Goal: Information Seeking & Learning: Learn about a topic

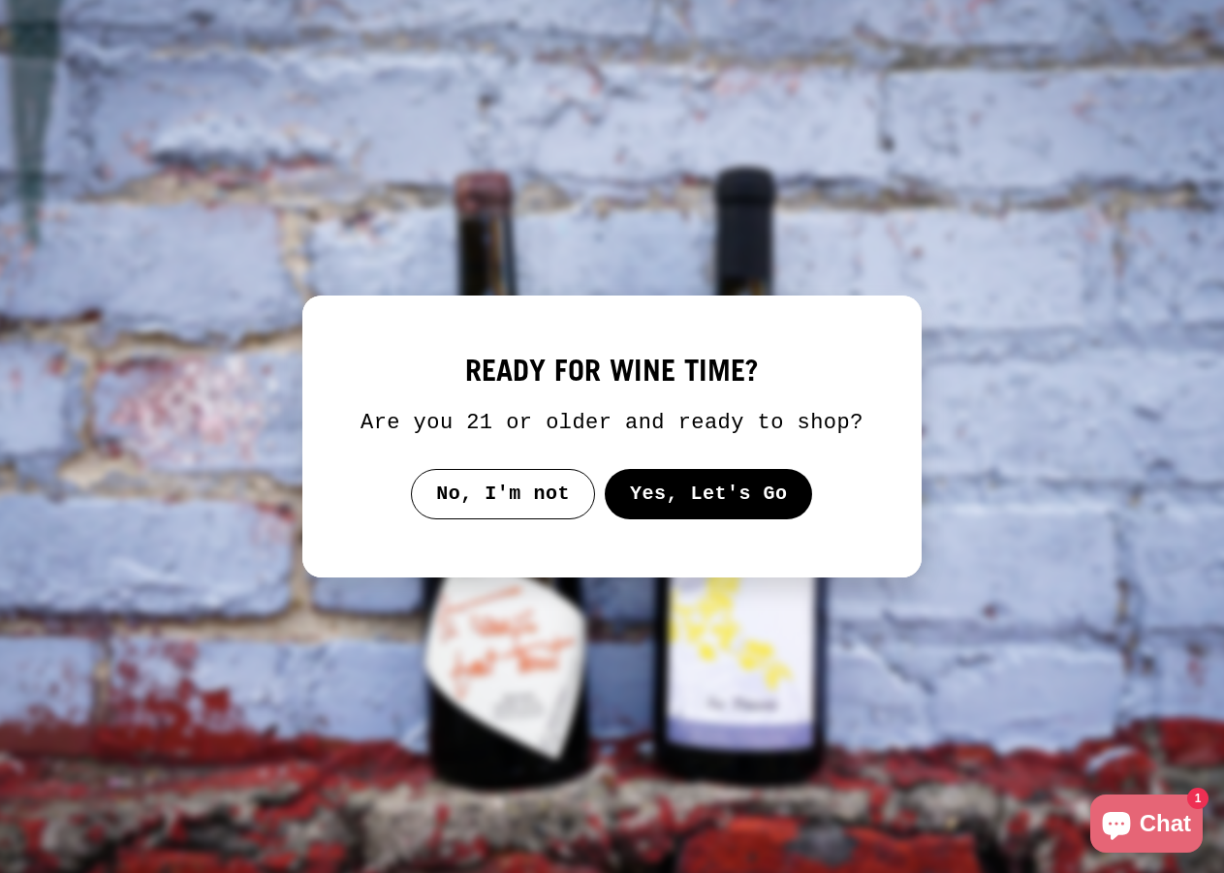
click at [624, 513] on button "Yes, Let's Go" at bounding box center [709, 494] width 208 height 50
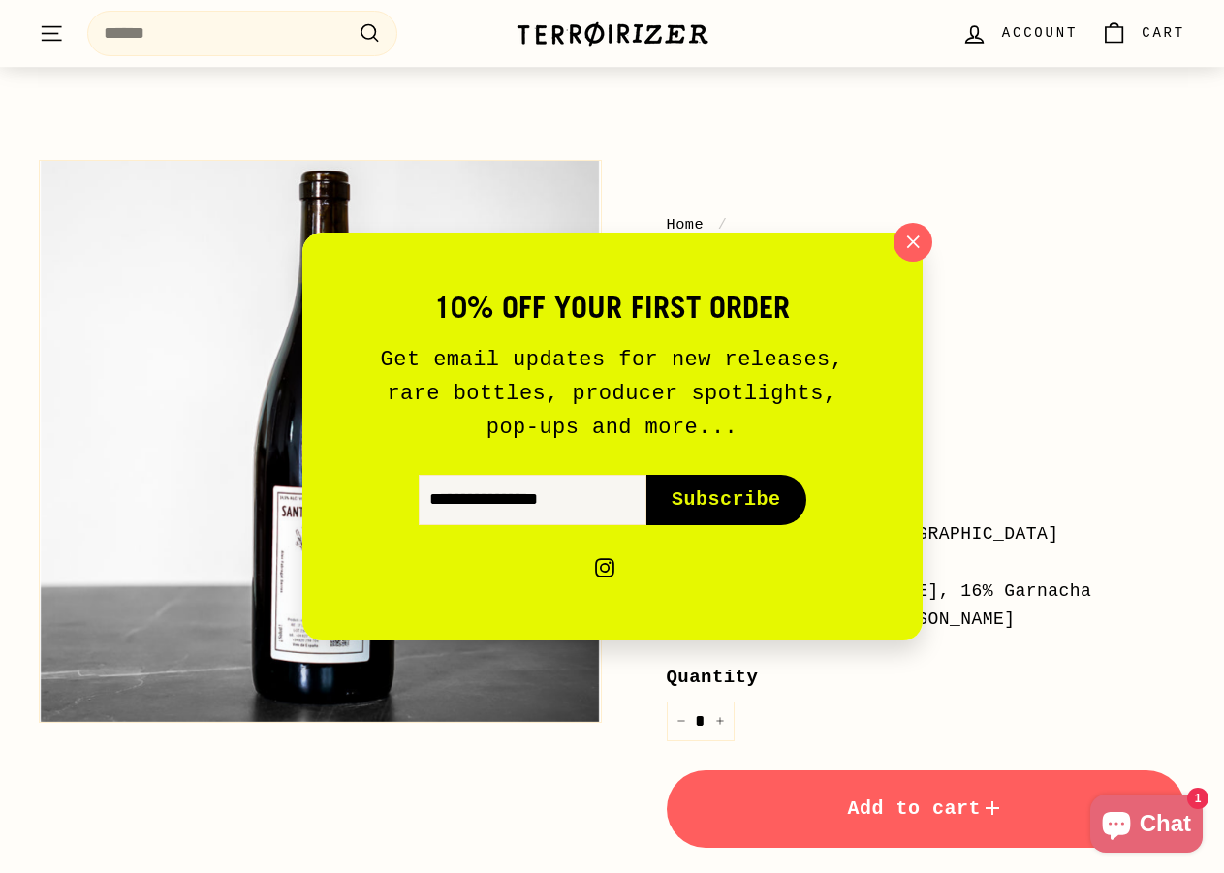
scroll to position [95, 0]
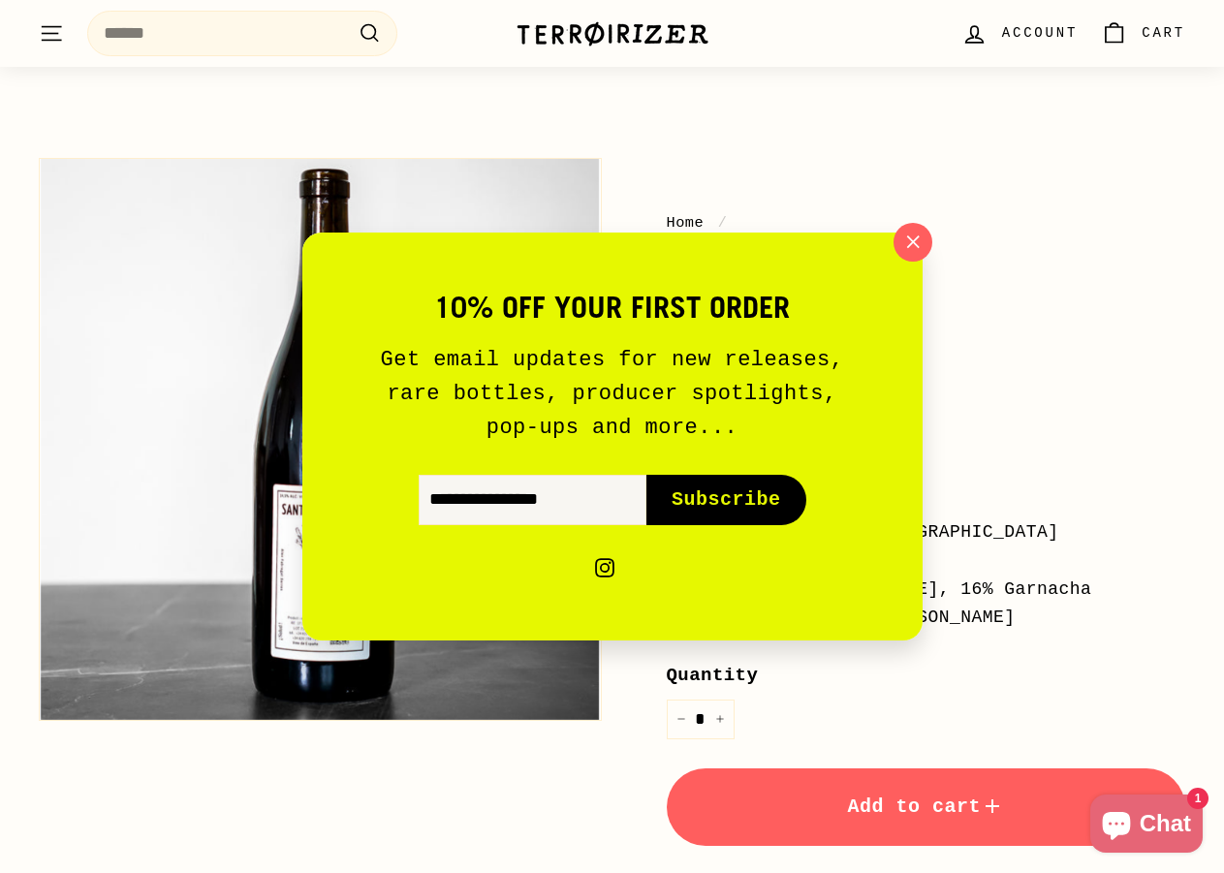
click at [1057, 359] on div "10% off your first order Get email updates for new releases, rare bottles, prod…" at bounding box center [612, 436] width 1224 height 873
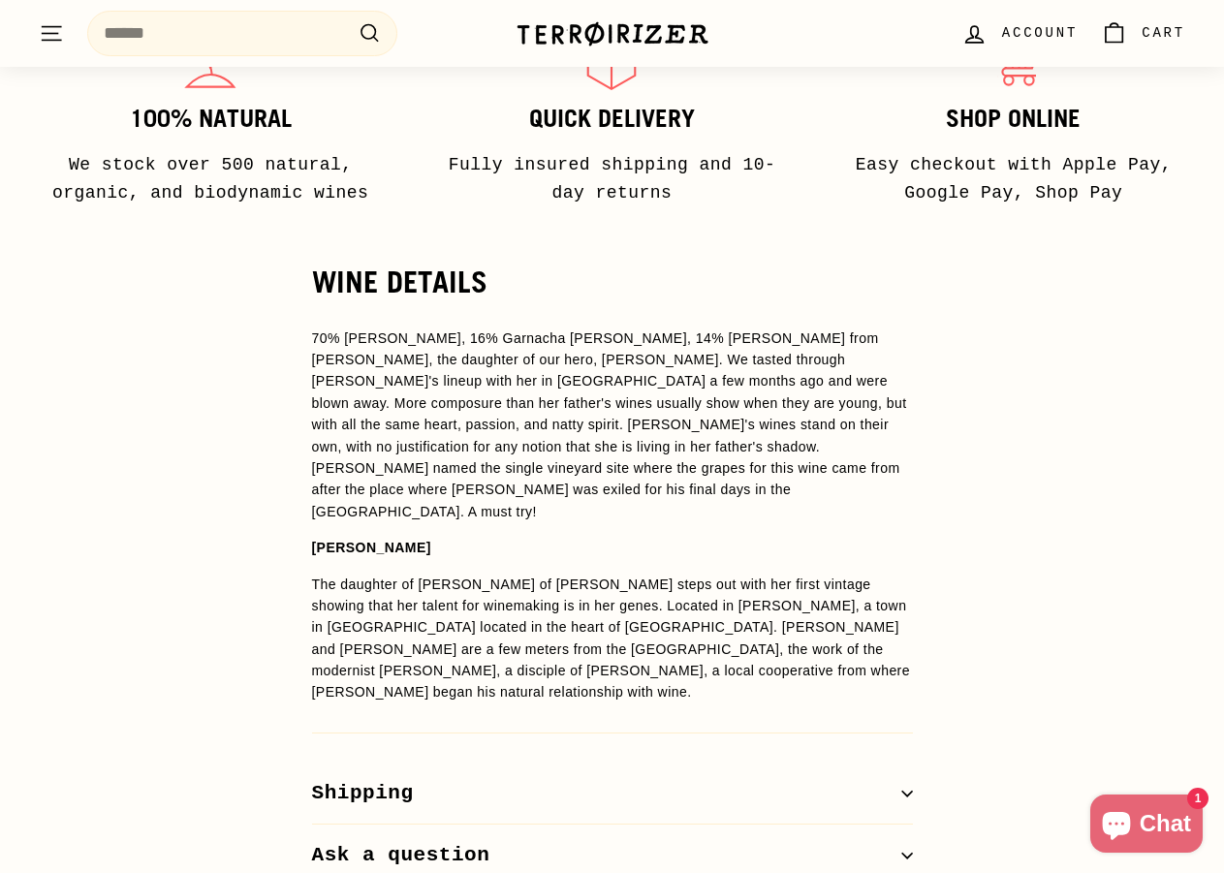
scroll to position [1328, 0]
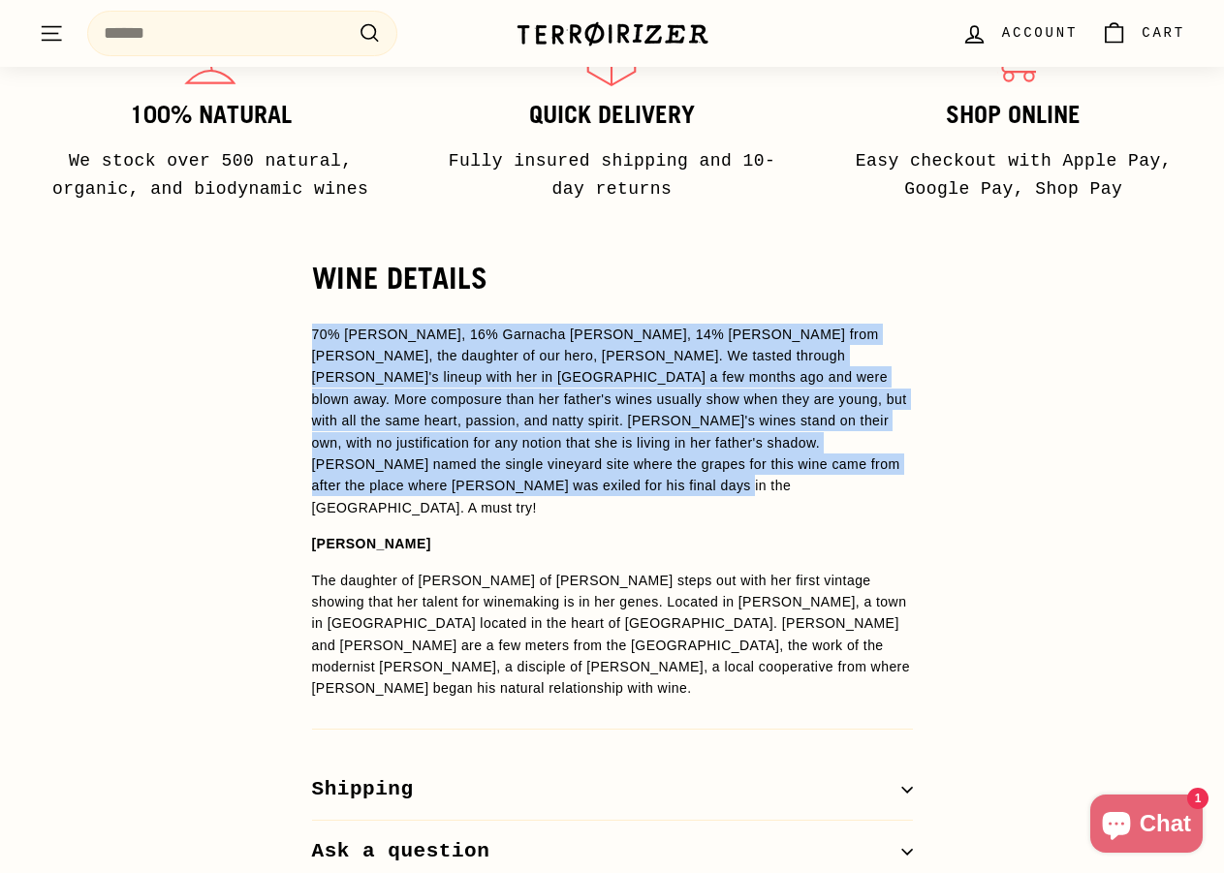
drag, startPoint x: 313, startPoint y: 315, endPoint x: 616, endPoint y: 461, distance: 336.7
click at [616, 461] on p "70% Carignan, 16% Garnacha Blanca, 14% Garnacha Tinta from Alicia Serres, the d…" at bounding box center [612, 422] width 601 height 196
copy p "70% Carignan, 16% Garnacha Blanca, 14% Garnacha Tinta from Alicia Serres, the d…"
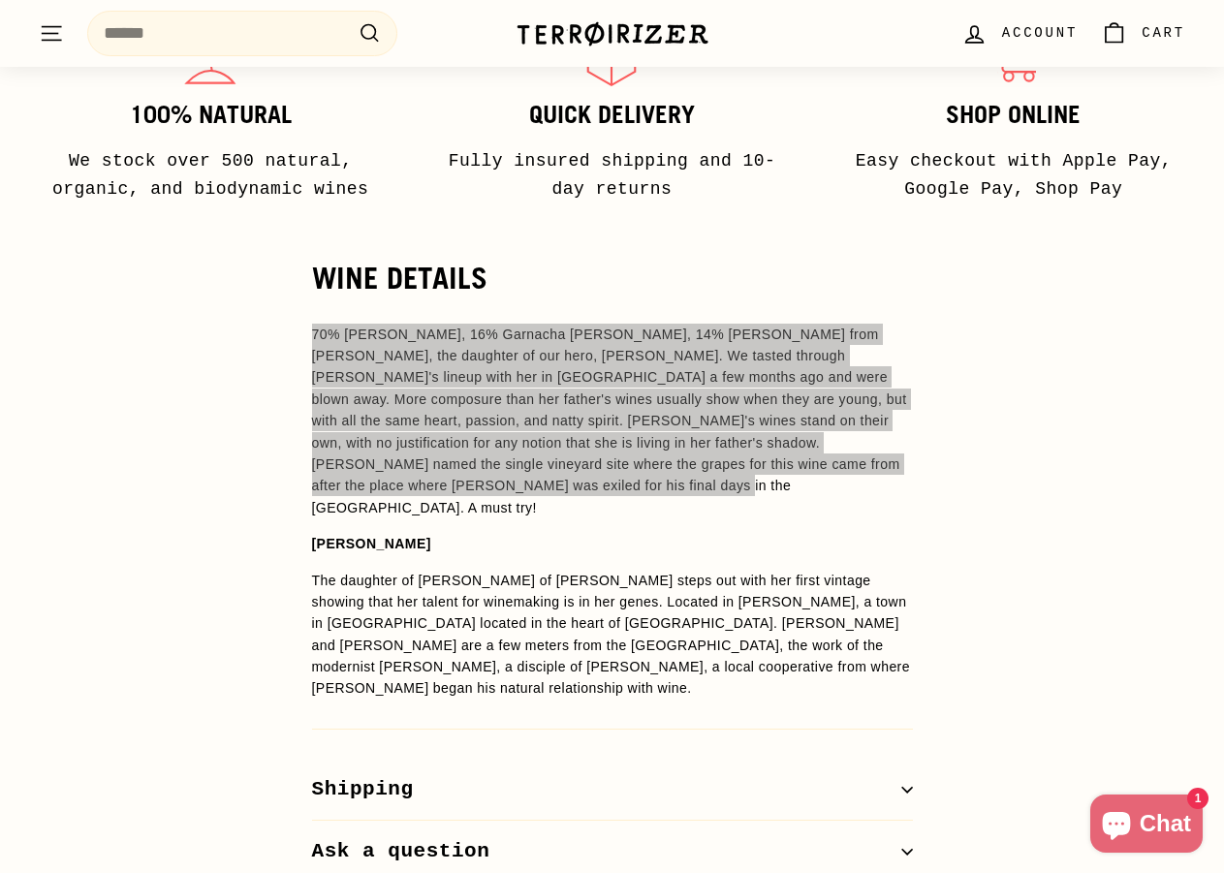
click at [1018, 336] on div "WINE DETAILS 70% Carignan, 16% Garnacha Blanca, 14% Garnacha Tinta from Alicia …" at bounding box center [612, 573] width 1224 height 622
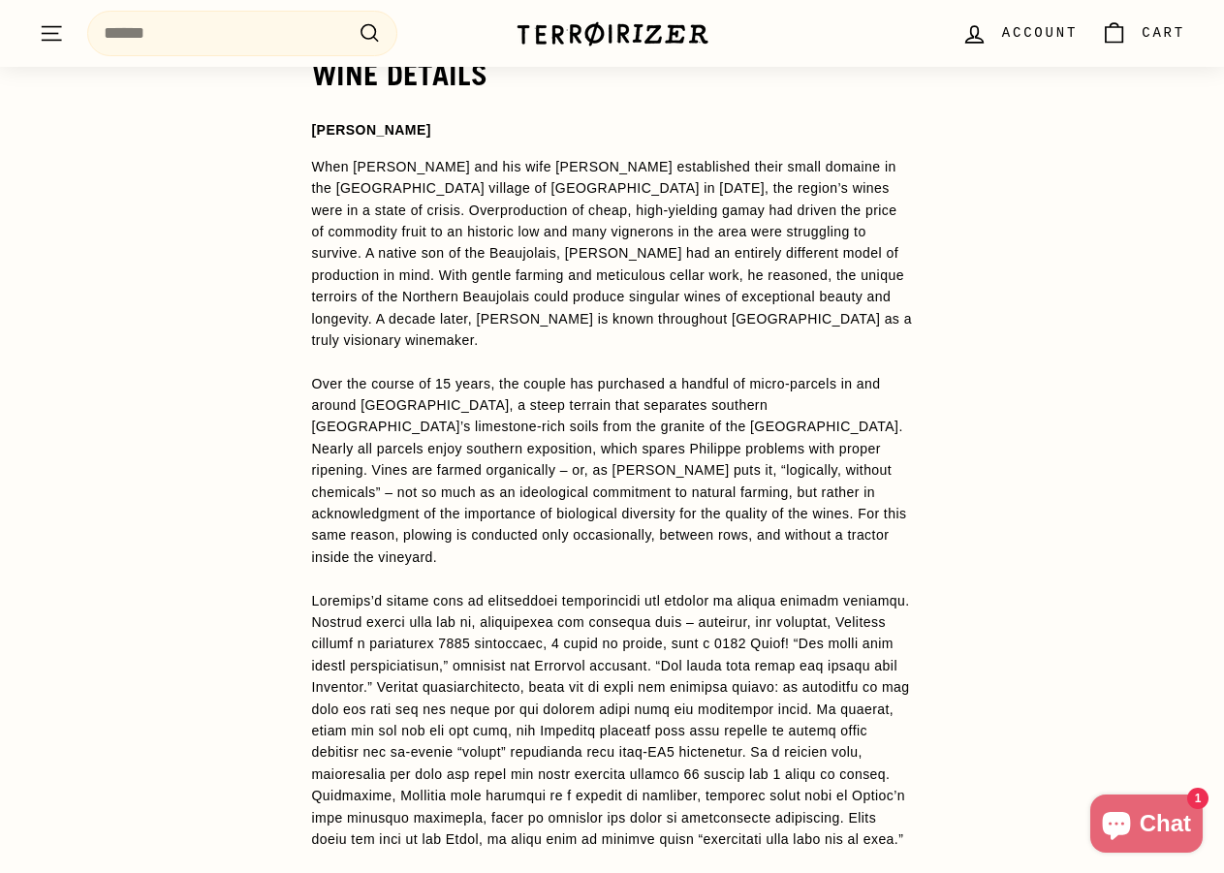
scroll to position [1608, 0]
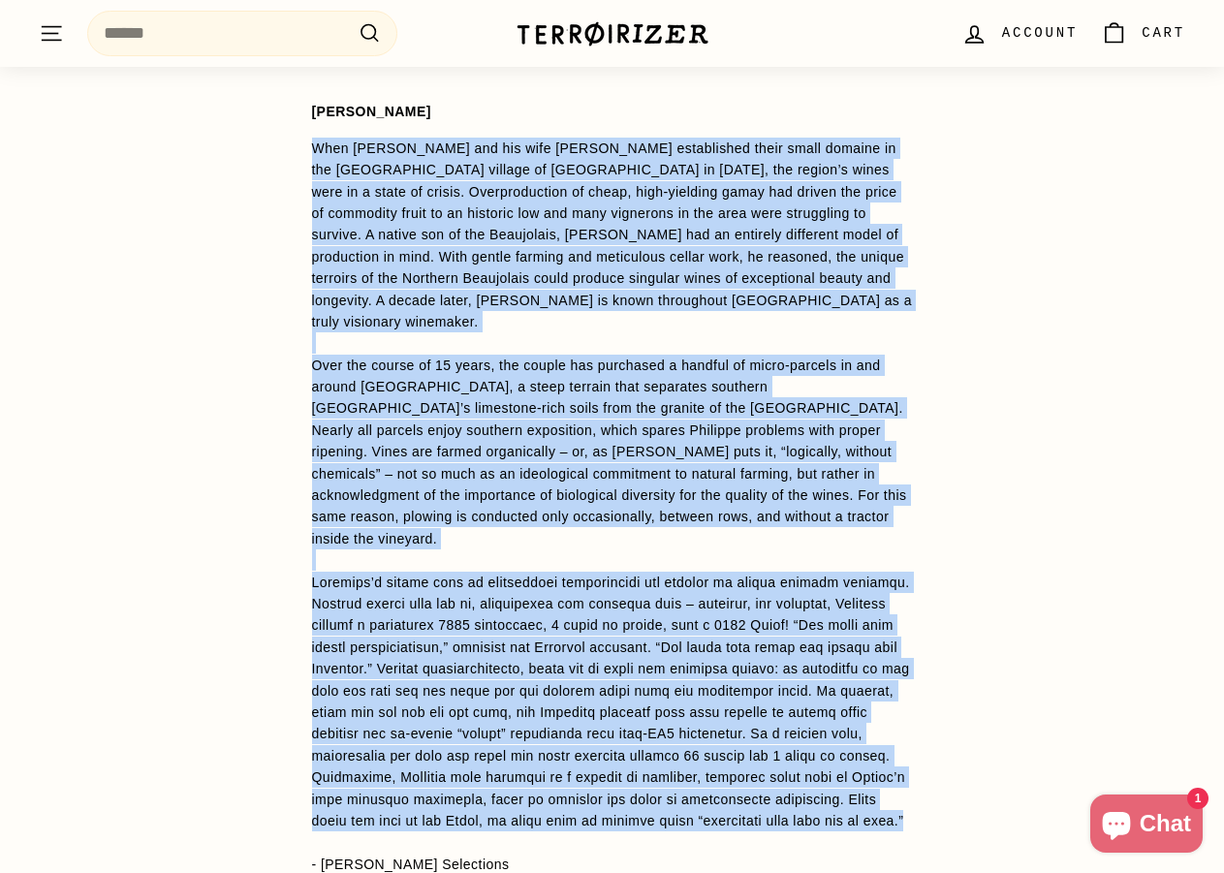
drag, startPoint x: 313, startPoint y: 132, endPoint x: 809, endPoint y: 770, distance: 808.6
click at [809, 770] on span "[PERSON_NAME] When [PERSON_NAME] and his wife [PERSON_NAME] established their s…" at bounding box center [612, 488] width 601 height 774
copy span "Lore Ipsumdol Sitame con adi elit Seddoeius temporincid utlab etdol magnaal en …"
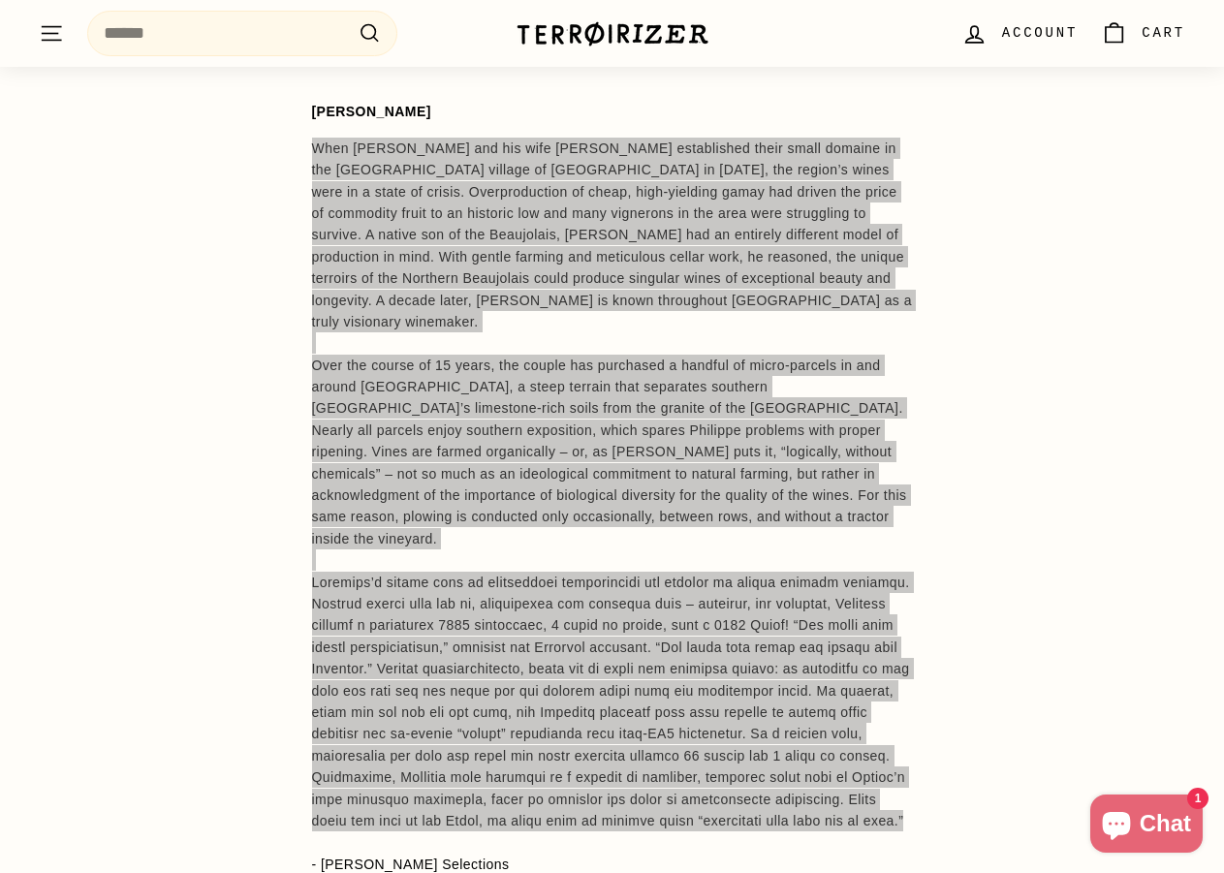
click at [1040, 362] on div "WINE DETAILS [PERSON_NAME] When [PERSON_NAME] and his wife [PERSON_NAME] establ…" at bounding box center [612, 550] width 1224 height 1020
